Goal: Transaction & Acquisition: Download file/media

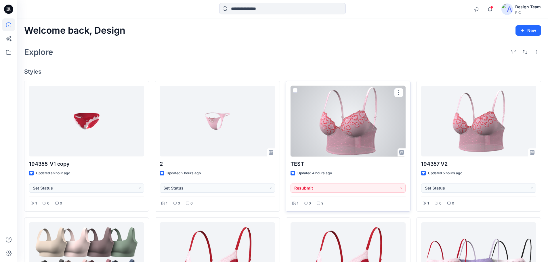
click at [348, 123] on div at bounding box center [347, 121] width 115 height 71
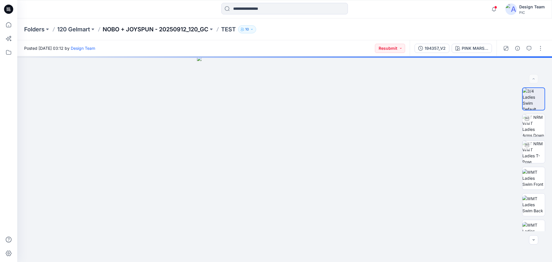
click at [139, 29] on p "NOBO + JOYSPUN - 20250912_120_GC" at bounding box center [156, 29] width 106 height 8
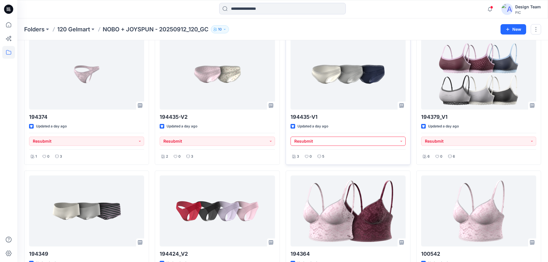
scroll to position [316, 0]
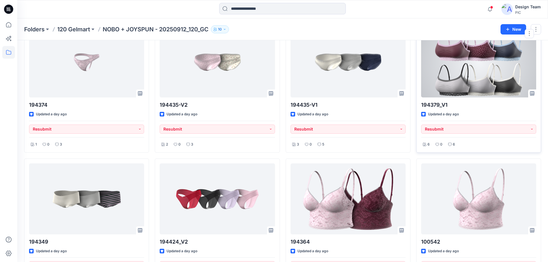
click at [467, 97] on div at bounding box center [478, 62] width 115 height 71
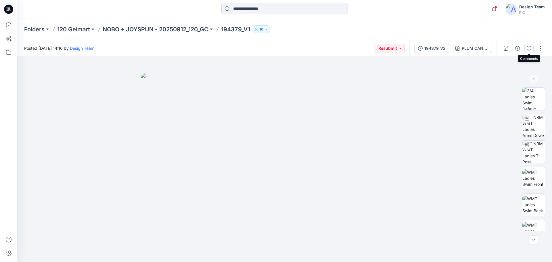
click at [525, 49] on button "button" at bounding box center [528, 48] width 9 height 9
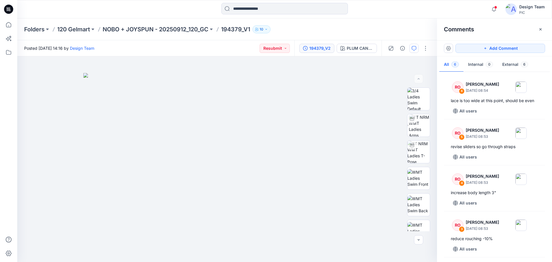
click at [322, 48] on div "194379_V2" at bounding box center [319, 48] width 21 height 6
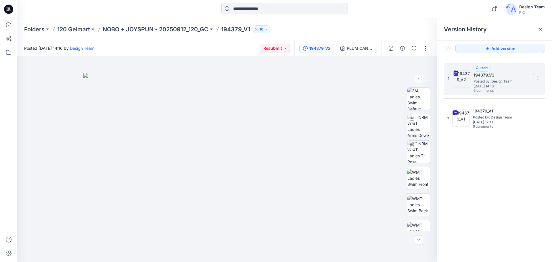
click at [535, 77] on section at bounding box center [537, 77] width 9 height 9
click at [507, 90] on span "Download Source BW File" at bounding box center [509, 89] width 48 height 7
click at [480, 78] on h5 "194379_V2" at bounding box center [501, 75] width 57 height 7
click at [310, 46] on div "194379_V2" at bounding box center [319, 48] width 21 height 6
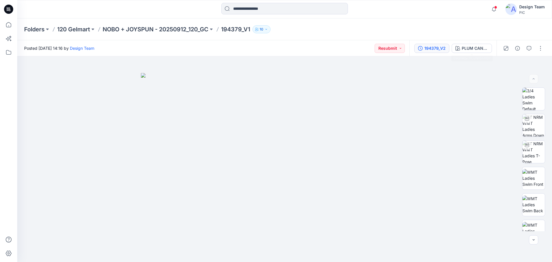
click at [437, 48] on div "194379_V2" at bounding box center [434, 48] width 21 height 6
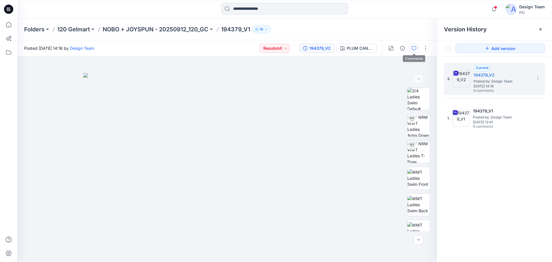
click at [415, 48] on icon "button" at bounding box center [414, 48] width 5 height 5
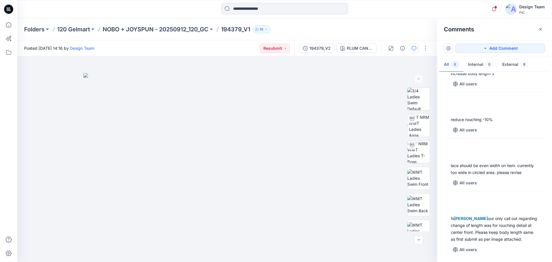
scroll to position [126, 0]
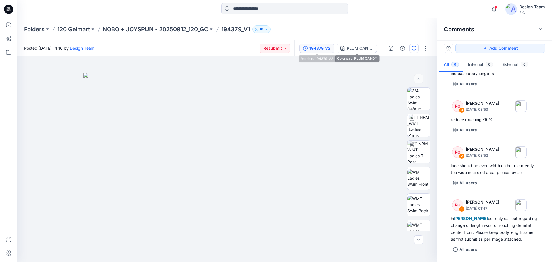
click at [314, 45] on button "194379_V2" at bounding box center [316, 48] width 35 height 9
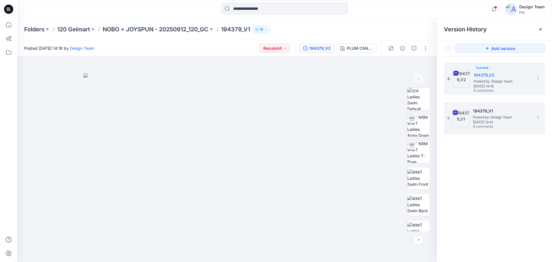
click at [465, 126] on img at bounding box center [460, 118] width 17 height 17
